Goal: Check status: Check status

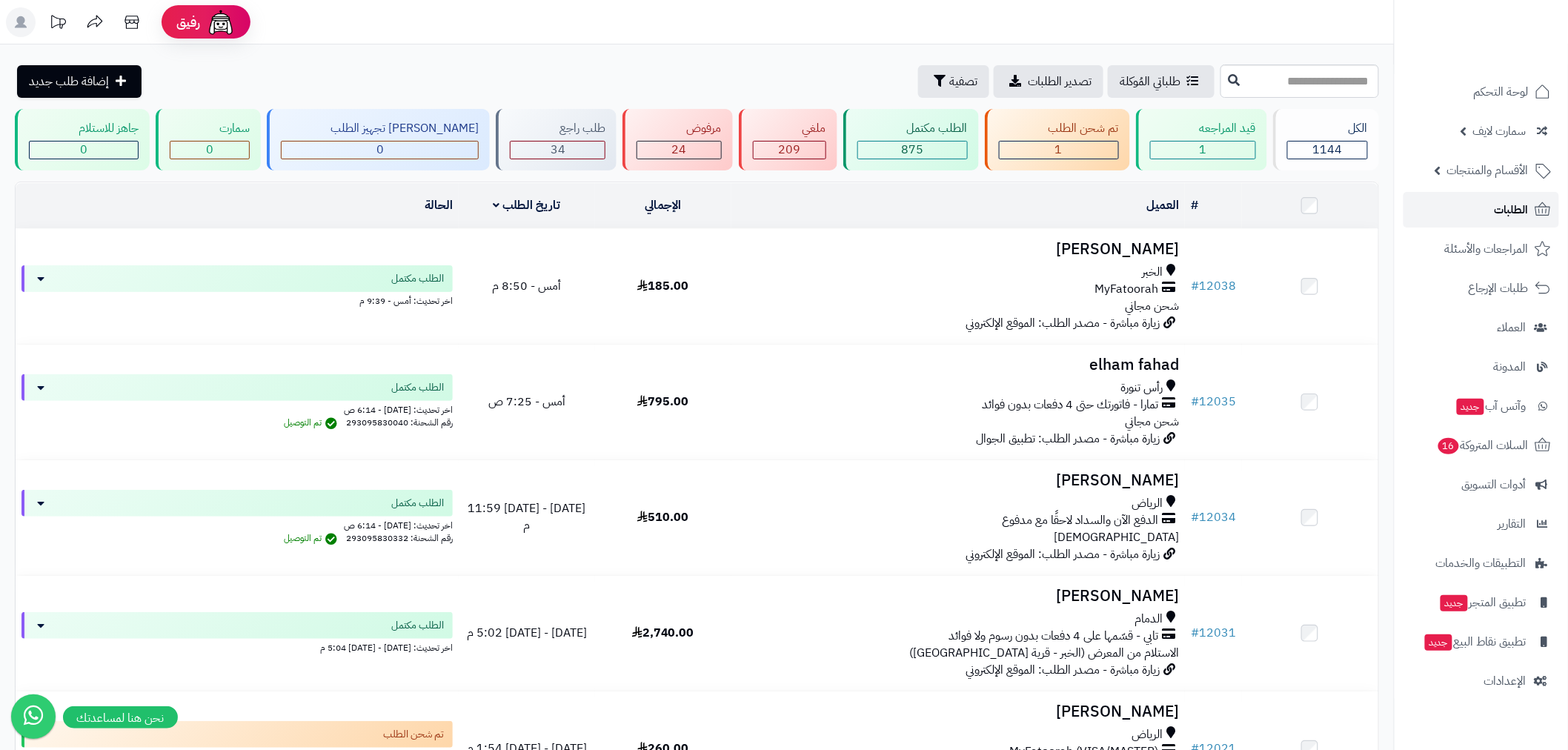
click at [1494, 215] on link "الطلبات" at bounding box center [1481, 210] width 155 height 36
click at [1494, 216] on span "الطلبات" at bounding box center [1511, 209] width 34 height 21
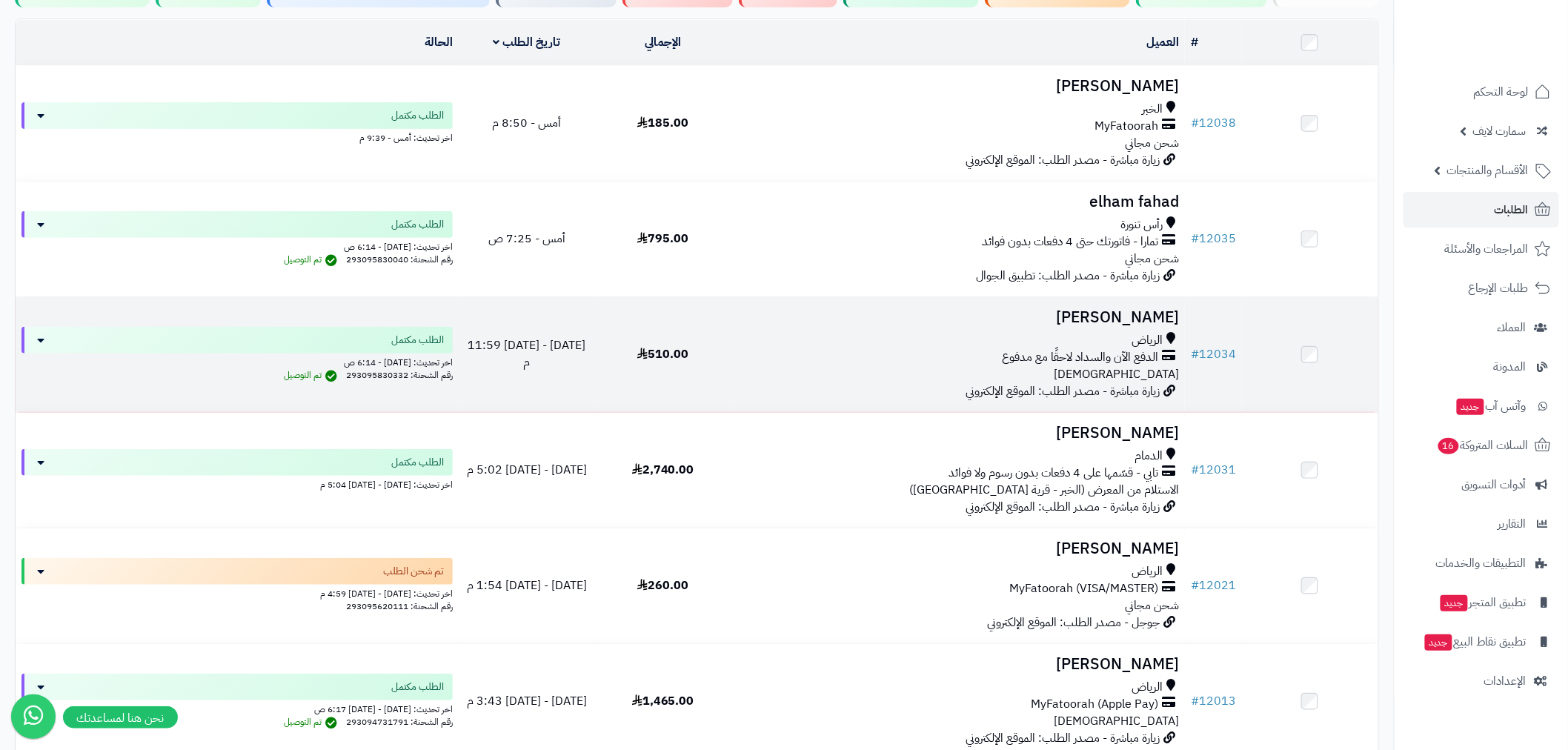
scroll to position [191, 0]
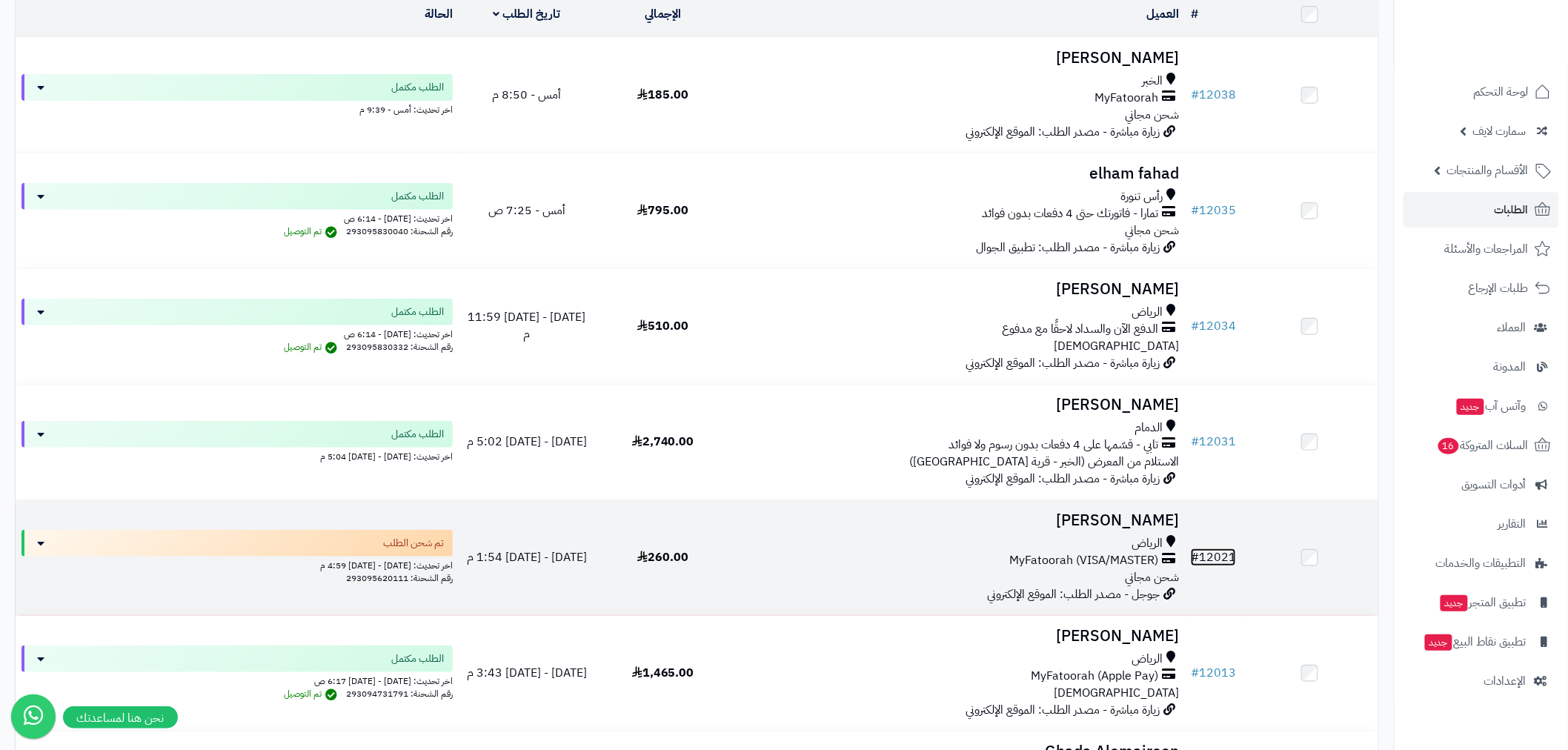
click at [1213, 552] on link "# 12021" at bounding box center [1212, 557] width 45 height 18
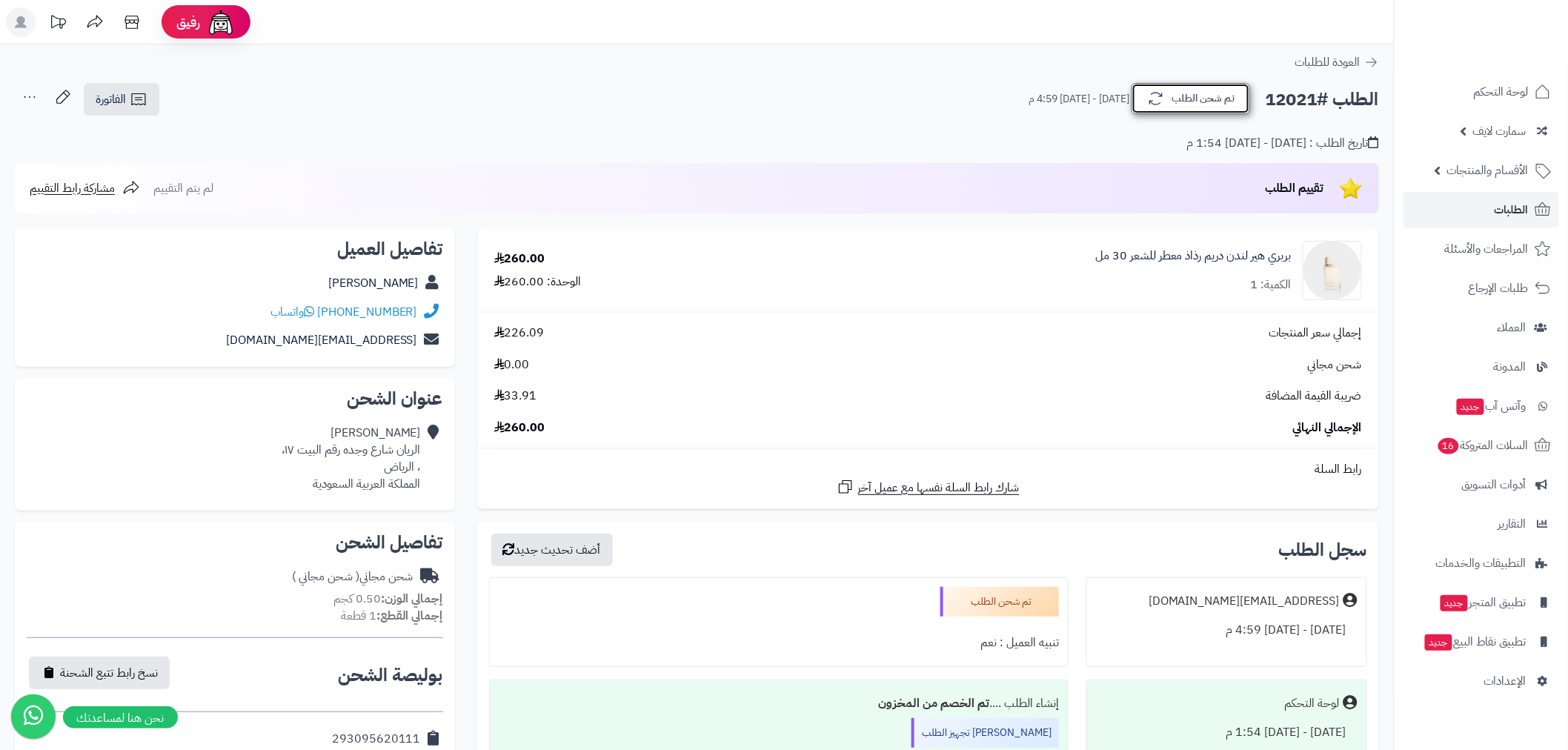
click at [1226, 97] on button "تم شحن الطلب" at bounding box center [1190, 98] width 119 height 31
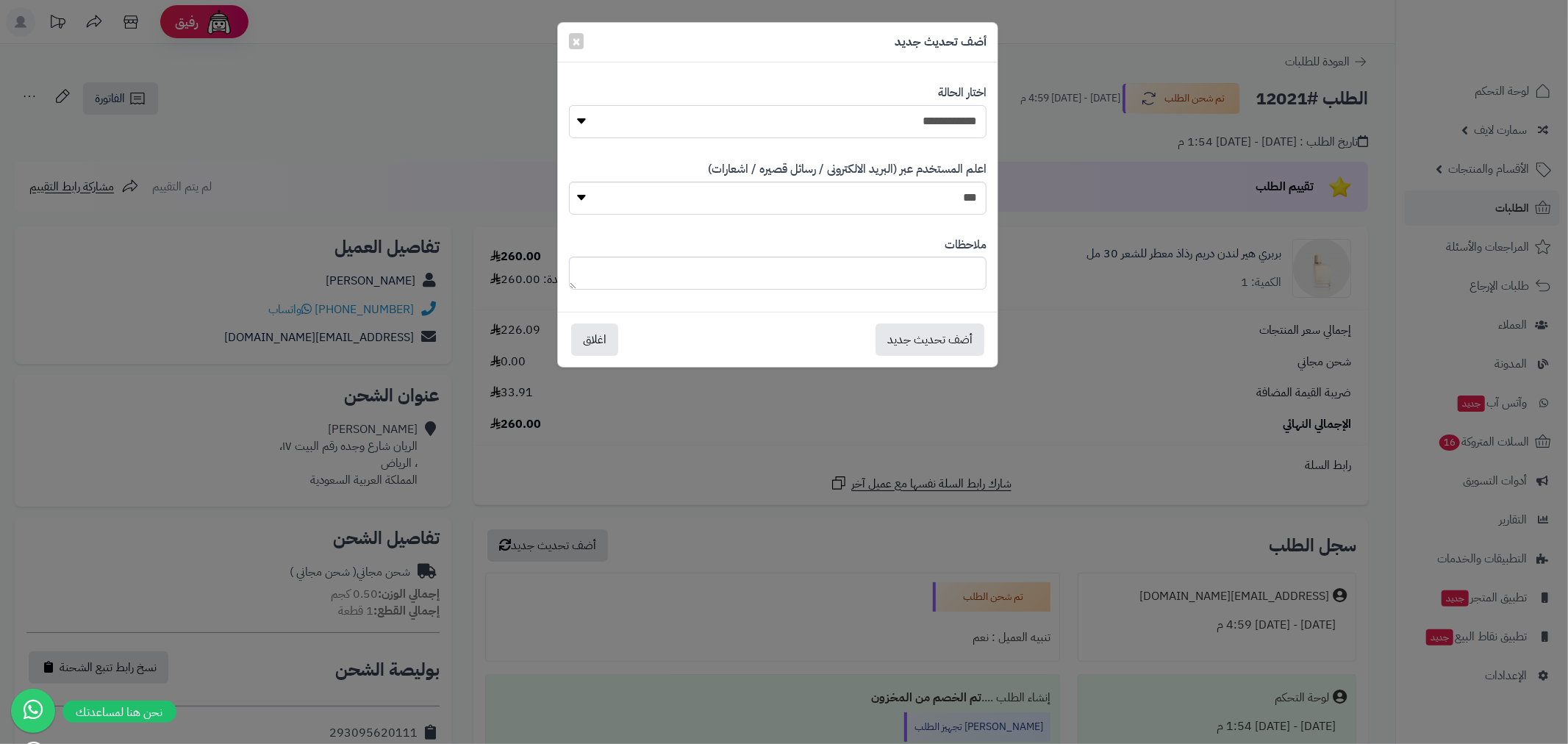
click at [958, 122] on select "**********" at bounding box center [778, 121] width 418 height 33
select select "*"
click at [569, 105] on select "**********" at bounding box center [778, 121] width 418 height 33
click at [936, 338] on button "أضف تحديث جديد" at bounding box center [930, 339] width 109 height 33
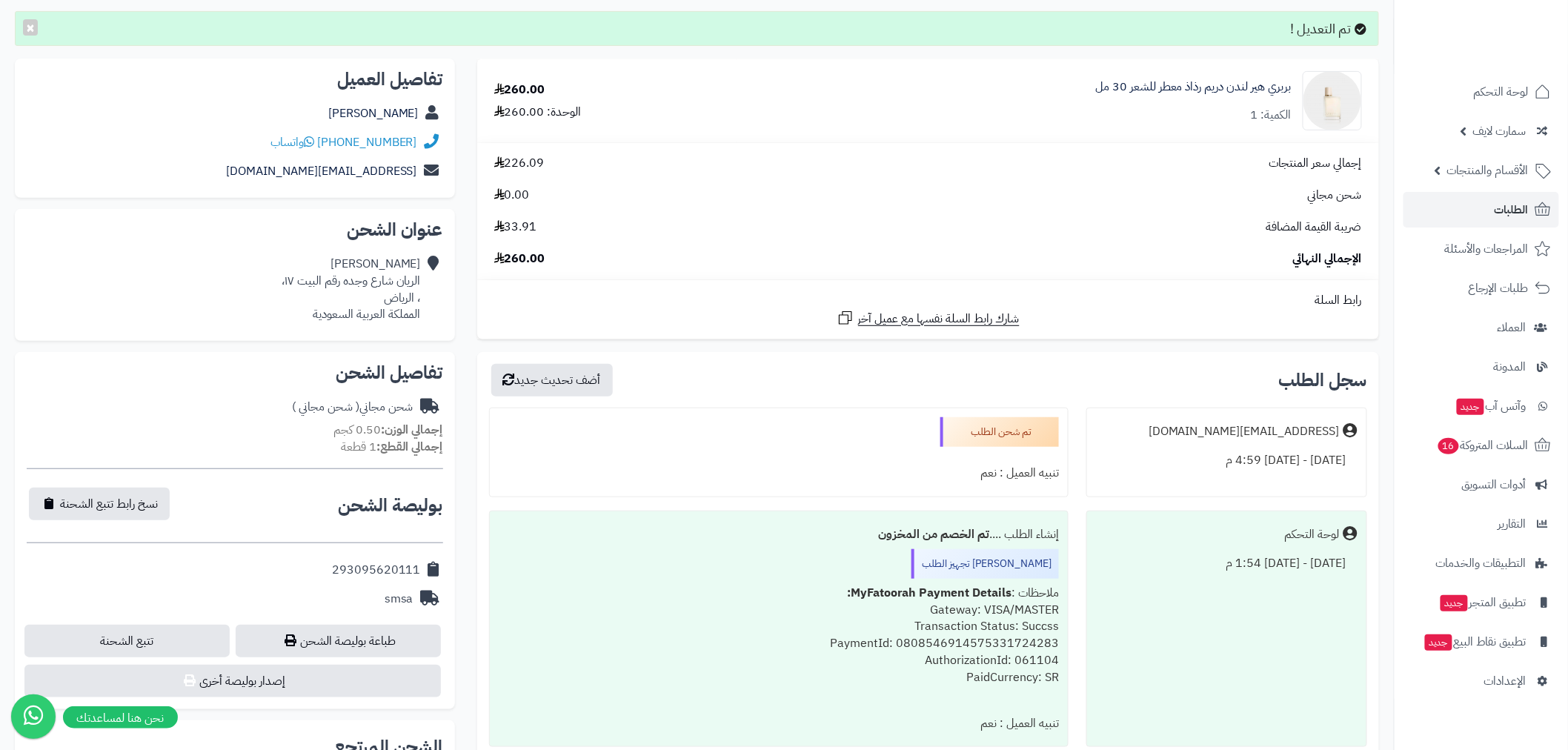
scroll to position [383, 0]
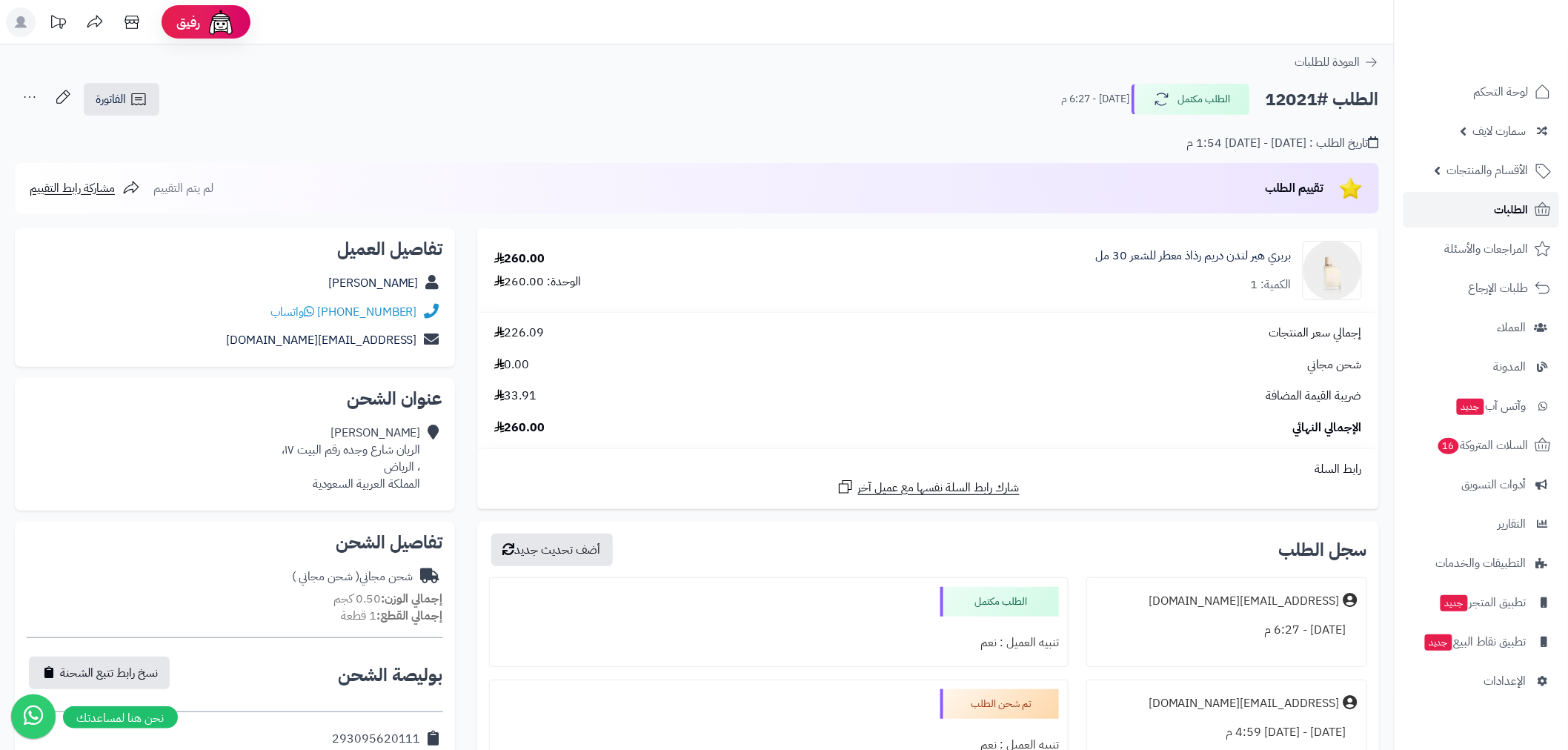
click at [1500, 207] on span "الطلبات" at bounding box center [1511, 209] width 34 height 21
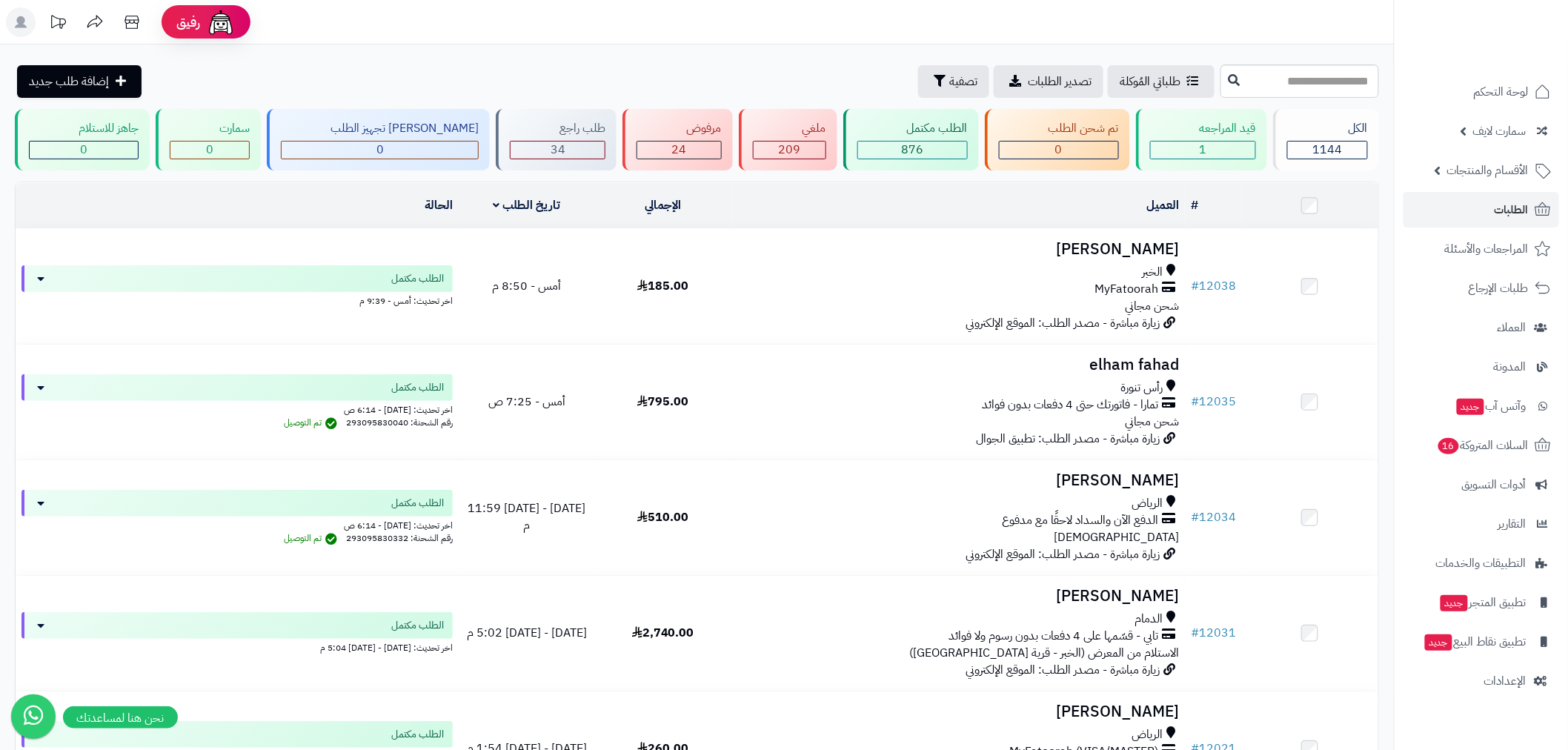
click at [1506, 206] on span "الطلبات" at bounding box center [1511, 209] width 34 height 21
